Goal: Information Seeking & Learning: Learn about a topic

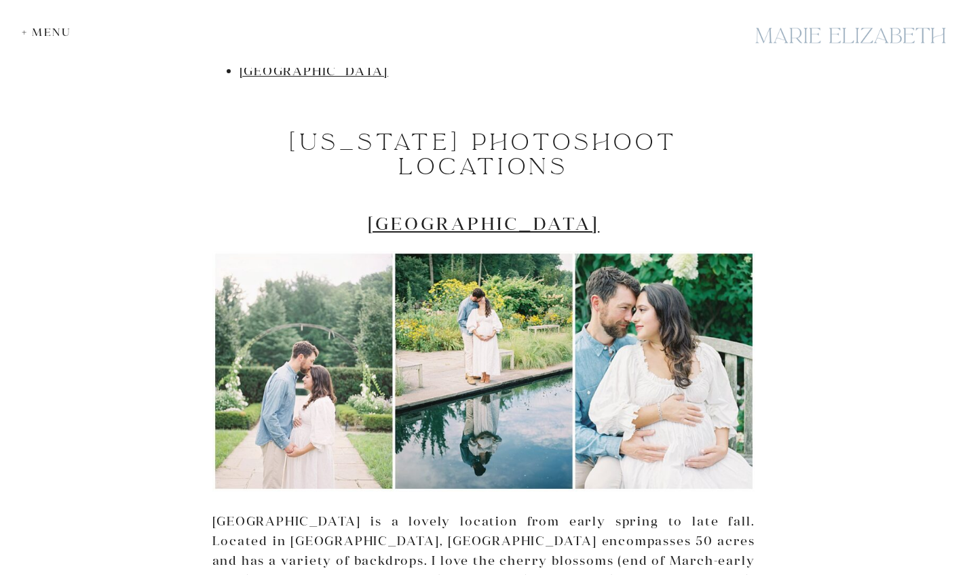
scroll to position [882, 0]
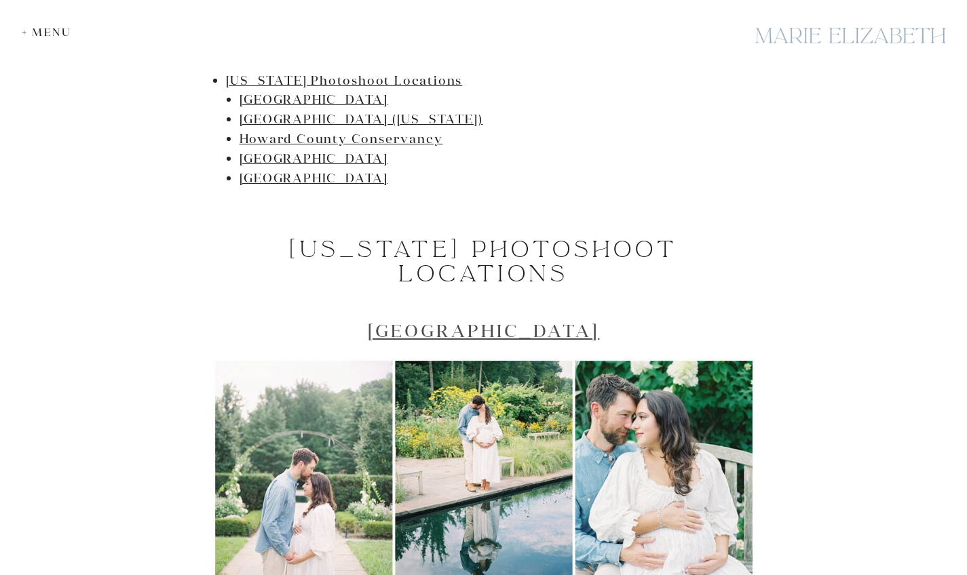
click at [490, 322] on link "Brookside Gardens" at bounding box center [484, 330] width 232 height 22
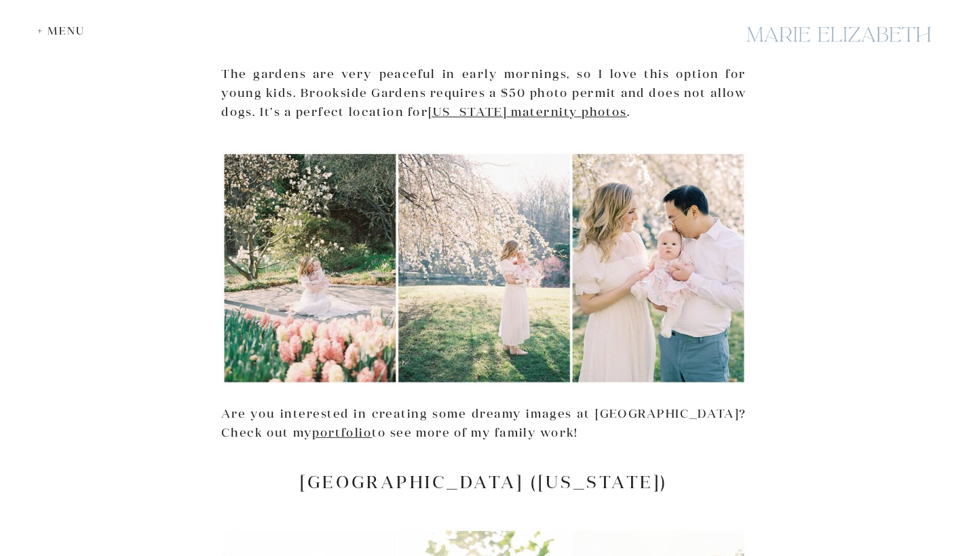
scroll to position [1871, 0]
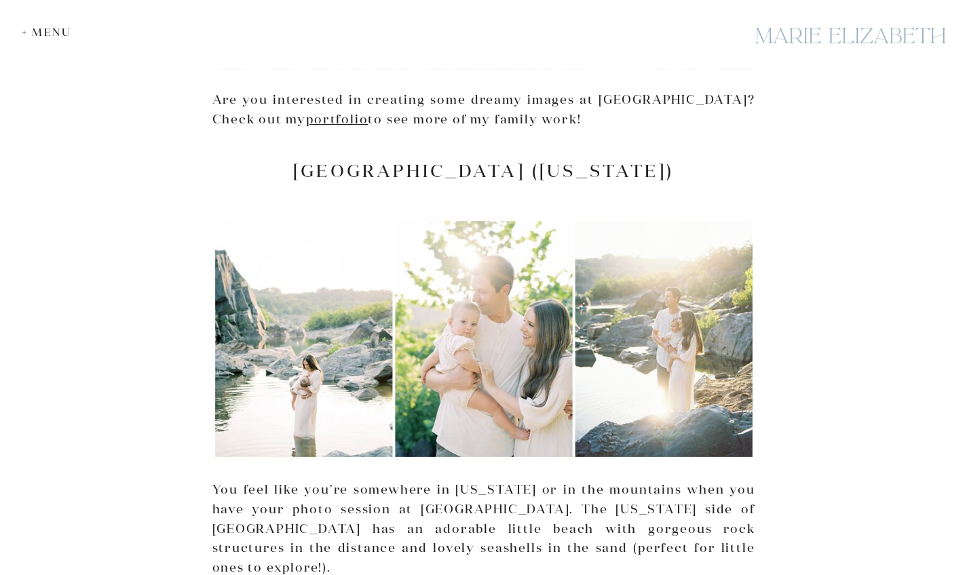
click at [446, 165] on h2 "Great Falls (Maryland)" at bounding box center [483, 170] width 543 height 21
click at [500, 160] on h2 "Great Falls (Maryland)" at bounding box center [483, 170] width 543 height 21
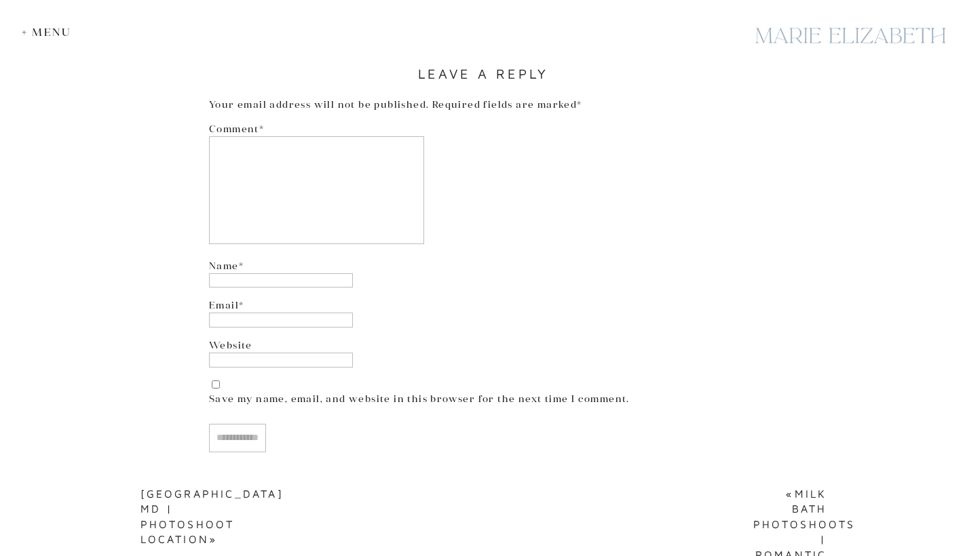
scroll to position [6893, 0]
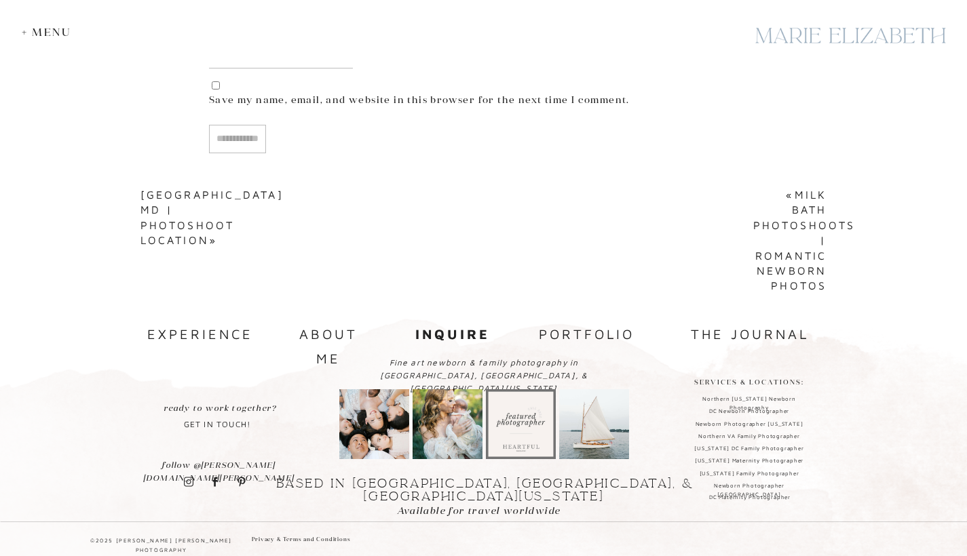
click at [604, 444] on img at bounding box center [594, 424] width 70 height 70
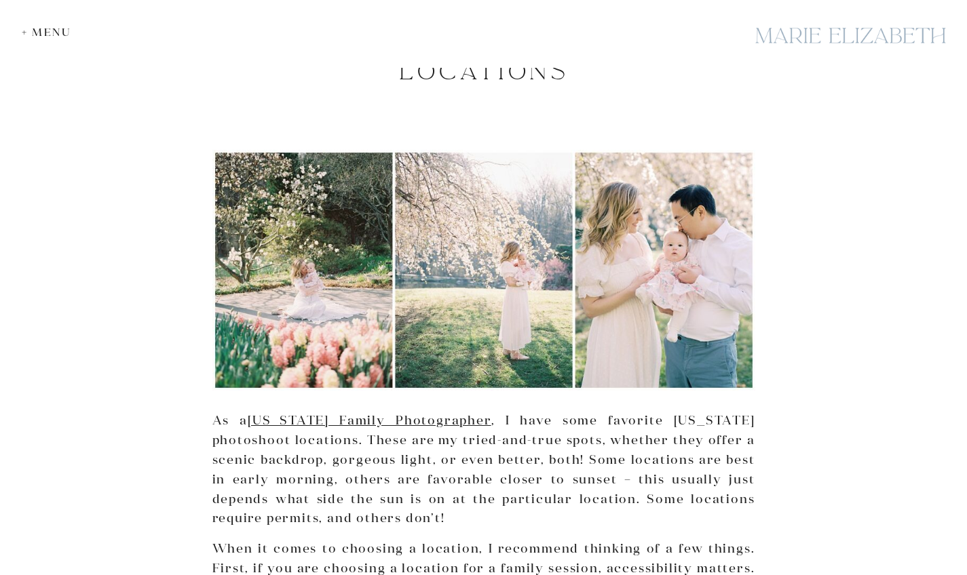
scroll to position [0, 0]
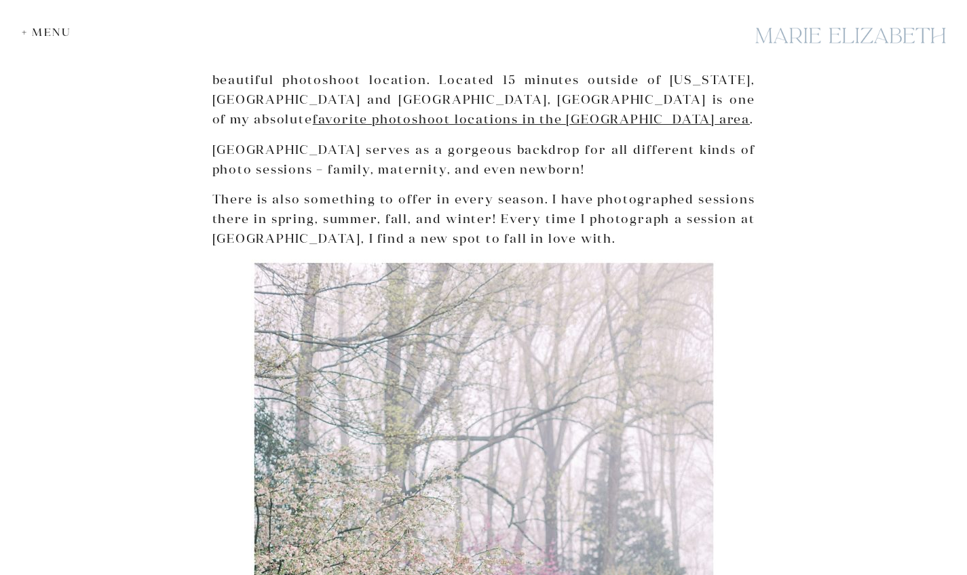
scroll to position [614, 0]
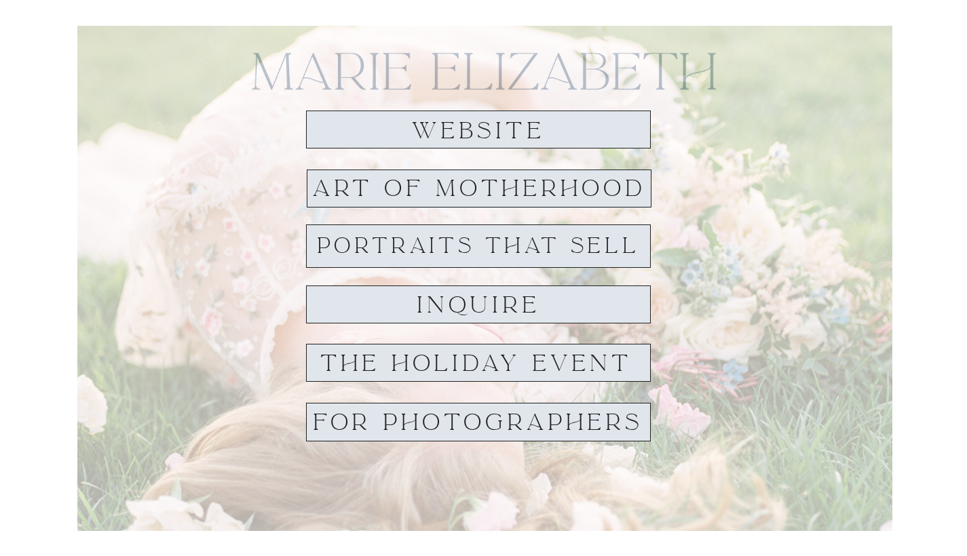
click at [558, 121] on div at bounding box center [478, 130] width 345 height 38
